Goal: Task Accomplishment & Management: Manage account settings

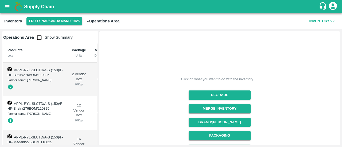
scroll to position [63, 0]
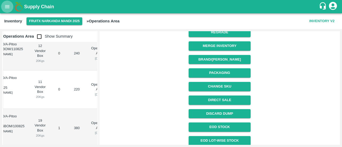
click at [6, 7] on icon "open drawer" at bounding box center [7, 6] width 5 height 3
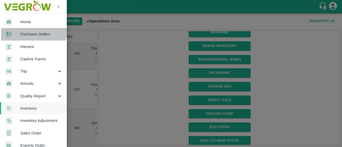
click at [31, 32] on span "Purchase Orders" at bounding box center [41, 34] width 42 height 6
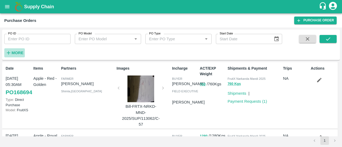
click at [19, 51] on strong "More" at bounding box center [17, 53] width 12 height 4
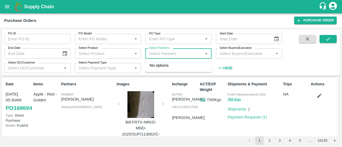
click at [167, 55] on input "Select Partners" at bounding box center [174, 53] width 54 height 7
type input "8894559958"
click at [167, 55] on input "Select Partners" at bounding box center [174, 53] width 54 height 7
click at [157, 68] on input "checkbox" at bounding box center [157, 68] width 11 height 11
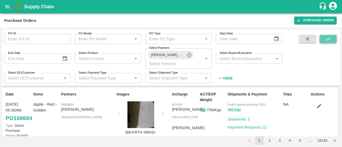
click at [331, 42] on button "submit" at bounding box center [327, 39] width 17 height 8
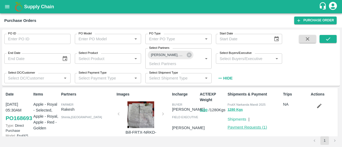
click at [244, 129] on link "Payment Requests ( 1 )" at bounding box center [248, 127] width 40 height 4
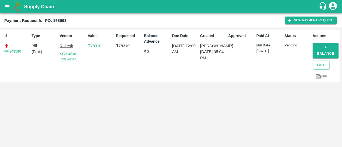
click at [11, 51] on link "PR-249580" at bounding box center [12, 51] width 18 height 5
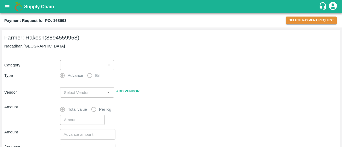
type input "1"
radio input "false"
radio input "true"
type input "Rakesh - 8894559958(Farmer)"
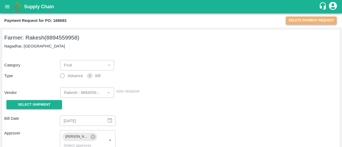
click at [303, 20] on button "Delete Payment Request" at bounding box center [311, 21] width 51 height 8
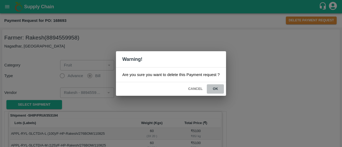
click at [215, 88] on button "ok" at bounding box center [215, 88] width 17 height 9
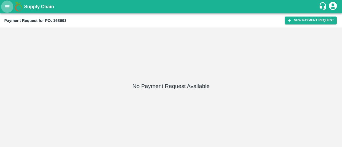
click at [9, 7] on icon "open drawer" at bounding box center [7, 7] width 6 height 6
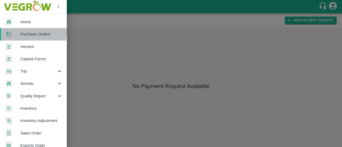
click at [29, 33] on span "Purchase Orders" at bounding box center [41, 34] width 42 height 6
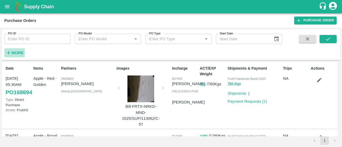
click at [11, 53] on strong "More" at bounding box center [17, 53] width 12 height 4
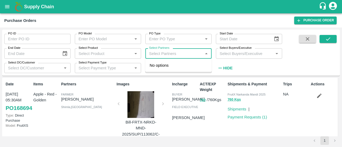
click at [153, 56] on input "Select Partners" at bounding box center [174, 53] width 54 height 7
paste input "8894559958"
type input "8894559958"
click at [166, 65] on div "[PERSON_NAME], Shimla-8894559958" at bounding box center [186, 68] width 43 height 12
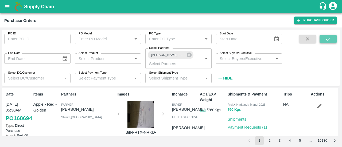
click at [322, 39] on button "submit" at bounding box center [327, 39] width 17 height 8
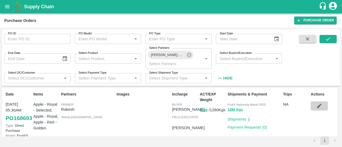
click at [317, 104] on icon "button" at bounding box center [319, 106] width 6 height 6
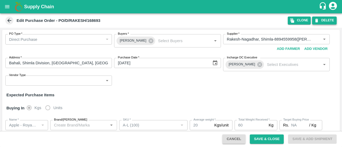
click at [321, 21] on button "DELETE" at bounding box center [324, 21] width 25 height 8
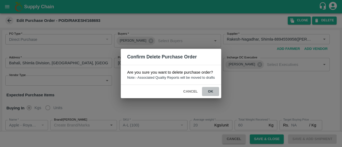
click at [212, 91] on button "ok" at bounding box center [210, 91] width 17 height 9
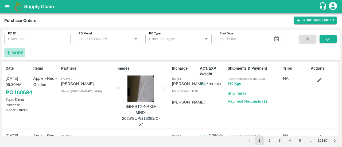
click at [15, 54] on strong "More" at bounding box center [17, 53] width 12 height 4
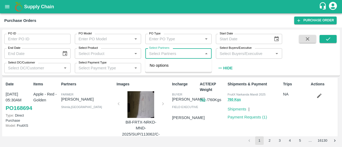
click at [187, 54] on input "Select Partners" at bounding box center [174, 53] width 54 height 7
paste input "6a257a31cbe5458fa182ac347ac4268a"
type input "6"
type input "8894559958"
click at [159, 67] on input "checkbox" at bounding box center [157, 68] width 11 height 11
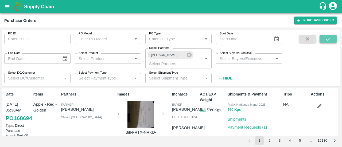
click at [329, 40] on icon "submit" at bounding box center [328, 39] width 6 height 6
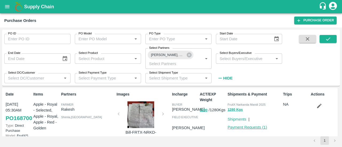
click at [247, 126] on link "Payment Requests ( 1 )" at bounding box center [248, 127] width 40 height 4
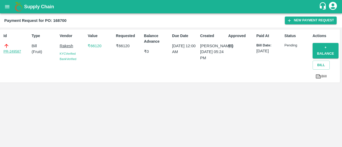
click at [12, 52] on link "PR-249587" at bounding box center [12, 51] width 18 height 5
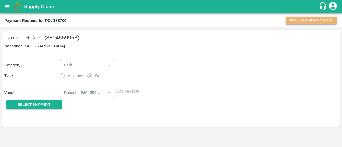
click at [311, 19] on button "Delete Payment Request" at bounding box center [311, 21] width 51 height 8
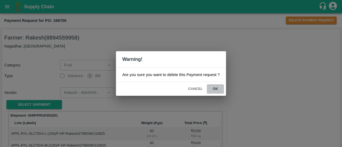
click at [217, 88] on button "ok" at bounding box center [215, 88] width 17 height 9
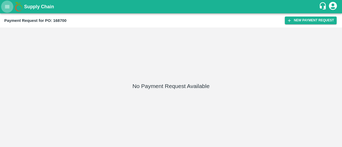
click at [5, 6] on icon "open drawer" at bounding box center [7, 7] width 6 height 6
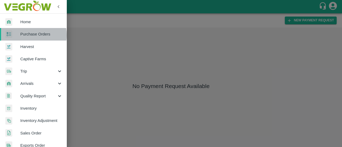
click at [32, 35] on span "Purchase Orders" at bounding box center [41, 34] width 42 height 6
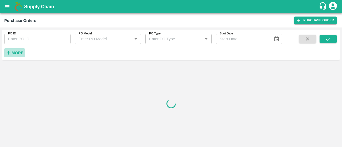
click at [19, 53] on strong "More" at bounding box center [17, 53] width 12 height 4
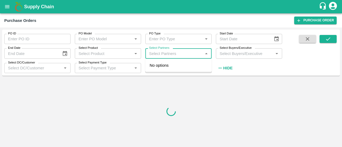
click at [162, 52] on input "Select Partners" at bounding box center [174, 53] width 54 height 7
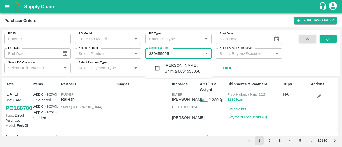
type input "8894559958"
click at [158, 70] on input "checkbox" at bounding box center [157, 68] width 11 height 11
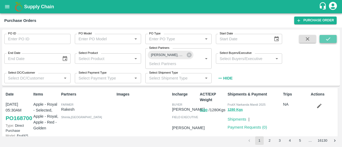
click at [323, 41] on button "submit" at bounding box center [327, 39] width 17 height 8
click at [317, 107] on icon "button" at bounding box center [319, 106] width 5 height 5
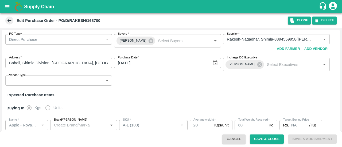
type input "Rakesh-Nagadhar, Shimla-8894559958(Farmer)"
type input "Apple - Royal - Selected"
type input "A-L (100)"
type input "NA"
type input "Apple - Royal - Selected"
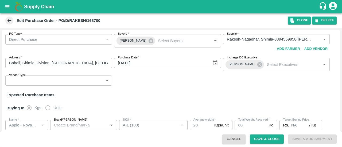
type input "A-M (125)"
type input "NA"
type input "Apple - Royal - Selected"
type input "A-S (150)"
type input "NA"
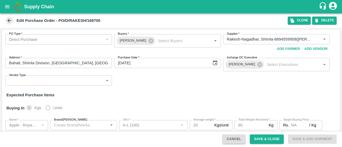
type input "Apple - Royal - Selected"
type input "A-ES (175)"
type input "NA"
type input "Apple - Royal - Selected"
type input "A-EES (210/240)"
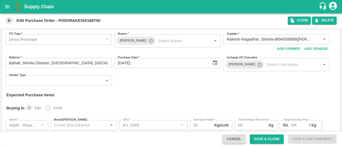
type input "NA"
type input "Apple - Royal - Selected"
type input "A-Open Septt. -6L"
type input "NA"
type input "Apple - Royal"
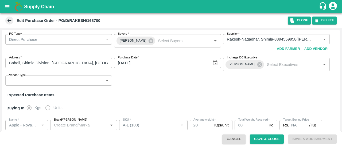
type input "B-M (125)"
type input "NA"
type input "Apple - Royal"
type input "B-S (150)"
type input "NA"
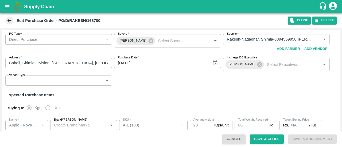
type input "Apple - Royal"
type input "B-ES (175)"
type input "NA"
type input "Apple - Royal"
type input "B-EES (210/240)"
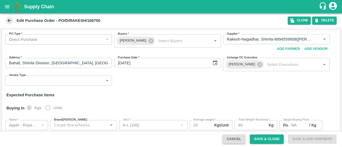
type input "NA"
type input "Apple - Royal"
type input "B-Open Septt. -6L"
type input "NA"
type input "Apple - Royal"
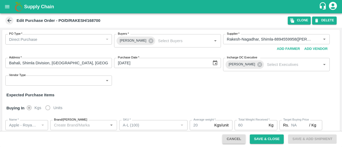
type input "B-S (150)"
type input "NA"
type input "Apple - Royal"
type input "B-ES (175)"
type input "NA"
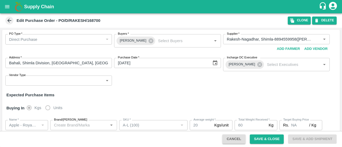
type input "Apple - Royal"
type input "B-EES (210/240)"
type input "NA"
type input "Apple - Royal"
type input "B-Open Septt. -6L"
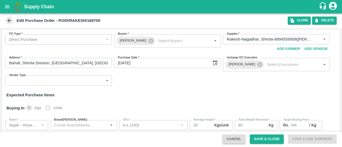
type input "NA"
type input "Apple - Red - Golden"
type input "A-Open Septt. -6L"
type input "NA"
click at [327, 20] on button "DELETE" at bounding box center [324, 21] width 25 height 8
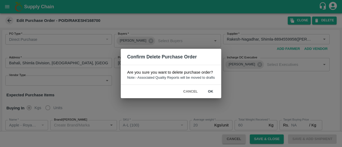
click at [213, 90] on button "ok" at bounding box center [210, 91] width 17 height 9
